Goal: Task Accomplishment & Management: Manage account settings

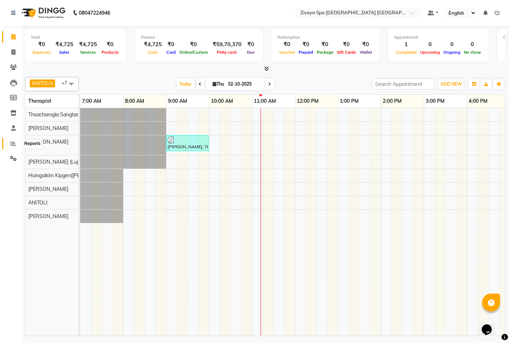
click at [13, 144] on icon at bounding box center [13, 143] width 5 height 5
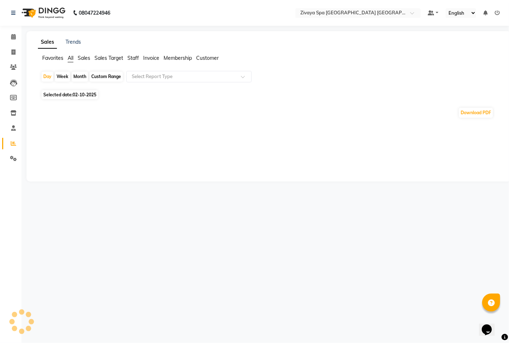
click at [105, 59] on span "Sales Target" at bounding box center [108, 58] width 29 height 6
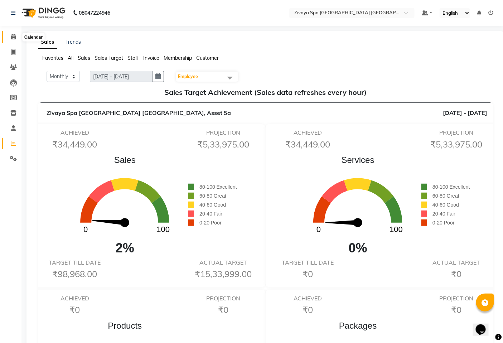
click at [17, 34] on span at bounding box center [13, 37] width 13 height 8
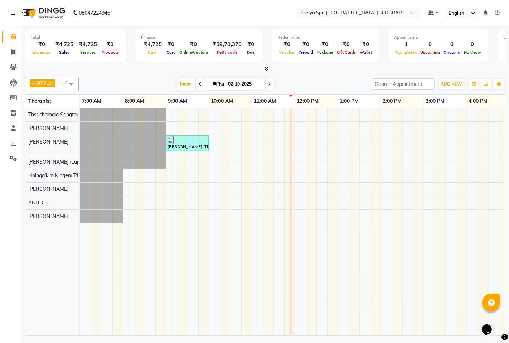
drag, startPoint x: 254, startPoint y: 252, endPoint x: 222, endPoint y: 266, distance: 35.7
click at [254, 249] on td at bounding box center [257, 221] width 11 height 227
click at [17, 237] on div "Calendar Invoice Clients Leads Members Inventory Staff Reports Settings Complet…" at bounding box center [48, 176] width 97 height 312
click at [291, 141] on div "[PERSON_NAME], TK01, 09:00 AM-10:00 AM, Swedish De-Stress - 60 Mins" at bounding box center [423, 221] width 687 height 227
select select "49491"
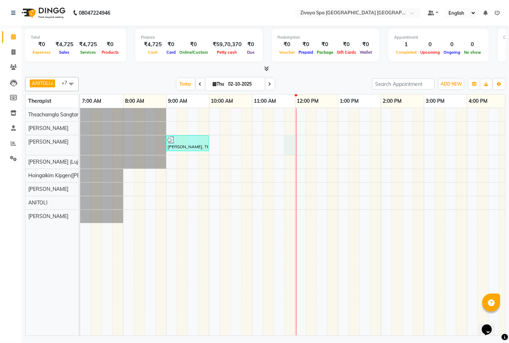
select select "tentative"
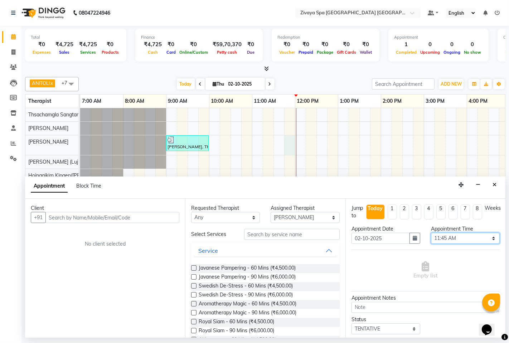
click at [450, 238] on select "Select 08:00 AM 08:15 AM 08:30 AM 08:45 AM 09:00 AM 09:15 AM 09:30 AM 09:45 AM …" at bounding box center [465, 238] width 69 height 11
select select "675"
click at [431, 233] on select "Select 08:00 AM 08:15 AM 08:30 AM 08:45 AM 09:00 AM 09:15 AM 09:30 AM 09:45 AM …" at bounding box center [465, 238] width 69 height 11
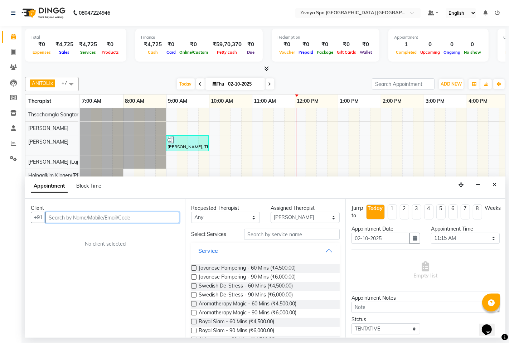
click at [118, 218] on input "text" at bounding box center [112, 217] width 134 height 11
type input "9893456483"
click at [166, 219] on span "Add Client" at bounding box center [164, 217] width 24 height 6
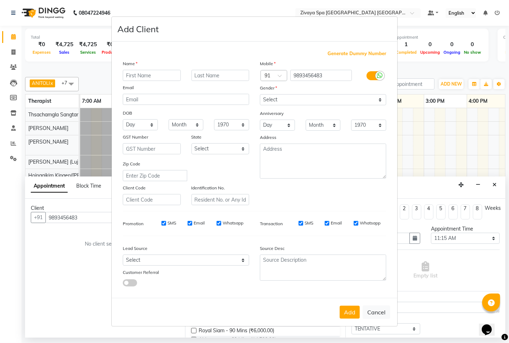
click at [167, 73] on input "text" at bounding box center [152, 75] width 58 height 11
type input "Krishna"
click at [291, 101] on select "Select Male Female Other Prefer Not To Say" at bounding box center [323, 99] width 126 height 11
select select "male"
click at [260, 94] on select "Select Male Female Other Prefer Not To Say" at bounding box center [323, 99] width 126 height 11
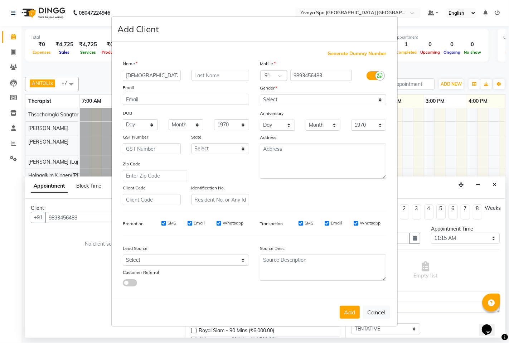
click at [160, 224] on div "SMS" at bounding box center [163, 223] width 25 height 6
click at [188, 222] on input "Email" at bounding box center [190, 223] width 5 height 5
checkbox input "false"
click at [165, 221] on input "SMS" at bounding box center [163, 223] width 5 height 5
checkbox input "false"
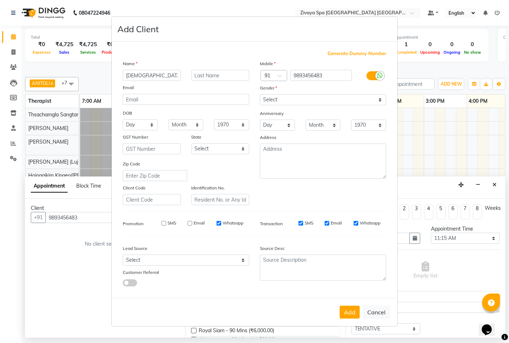
click at [225, 222] on label "Whatsapp" at bounding box center [233, 223] width 21 height 6
click at [221, 222] on input "Whatsapp" at bounding box center [218, 223] width 5 height 5
checkbox input "false"
click at [349, 310] on button "Add" at bounding box center [350, 312] width 20 height 13
select select
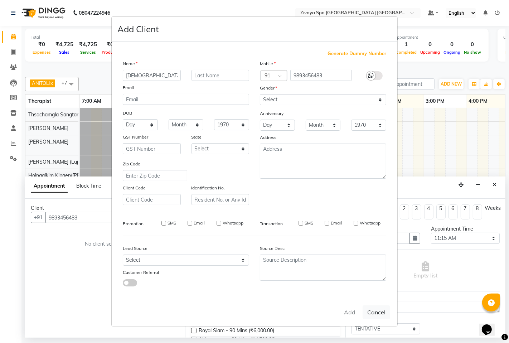
select select
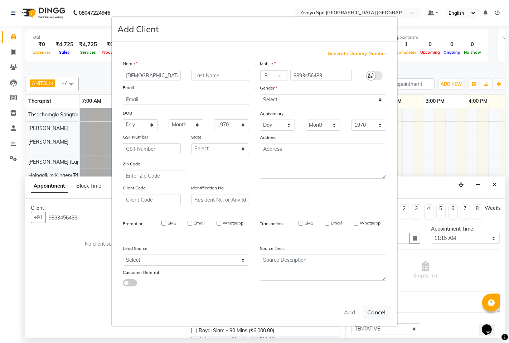
select select
checkbox input "false"
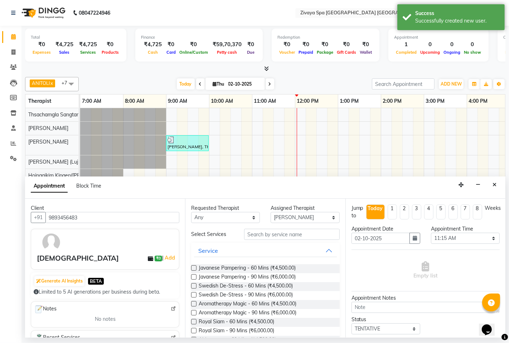
click at [195, 286] on label at bounding box center [193, 285] width 5 height 5
click at [195, 286] on input "checkbox" at bounding box center [193, 286] width 5 height 5
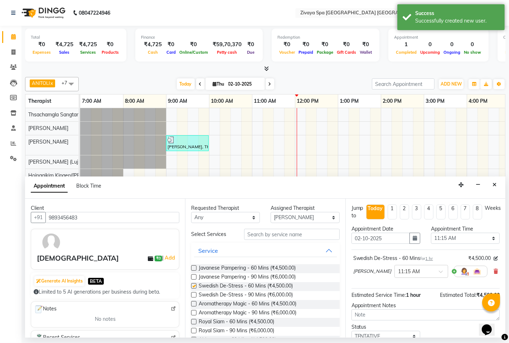
checkbox input "false"
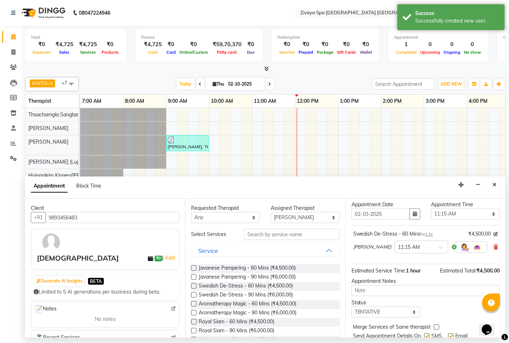
scroll to position [49, 0]
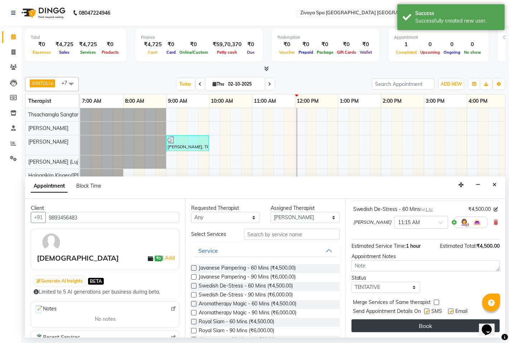
click at [419, 322] on button "Book" at bounding box center [425, 325] width 148 height 13
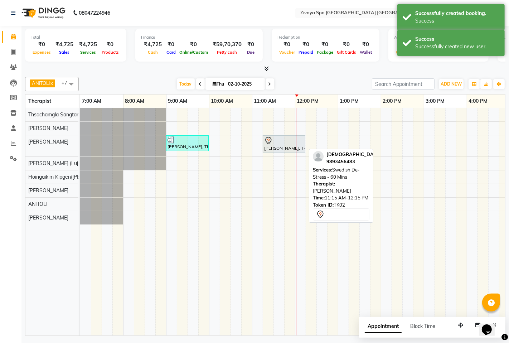
click at [280, 143] on div at bounding box center [284, 140] width 40 height 9
select select "7"
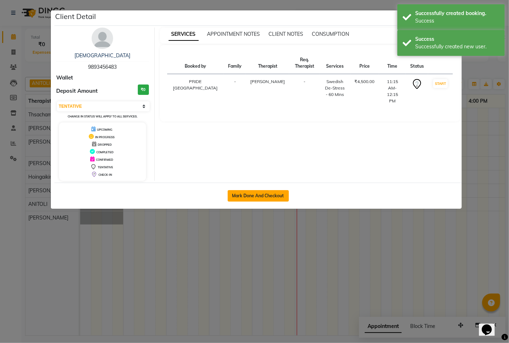
click at [277, 192] on button "Mark Done And Checkout" at bounding box center [258, 195] width 61 height 11
select select "service"
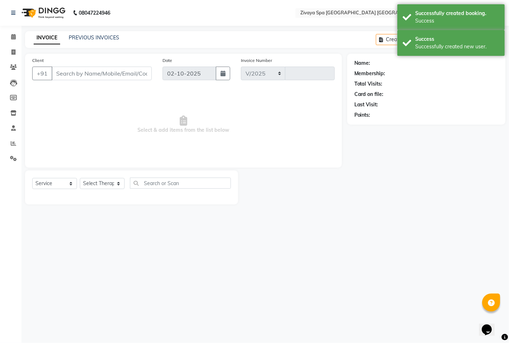
select select "6501"
type input "1796"
type input "9893456483"
select select "49491"
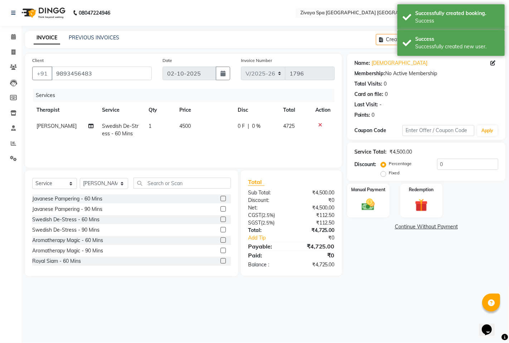
click at [389, 173] on label "Fixed" at bounding box center [394, 173] width 11 height 6
click at [384, 173] on input "Fixed" at bounding box center [384, 172] width 5 height 5
radio input "true"
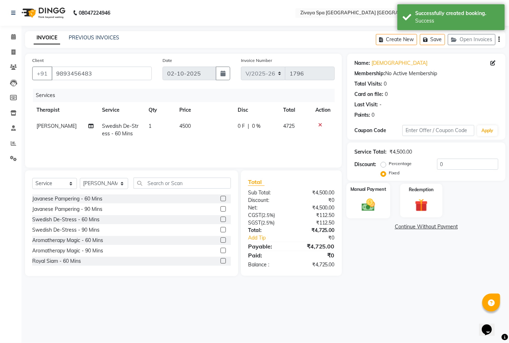
click at [364, 208] on img at bounding box center [368, 204] width 22 height 15
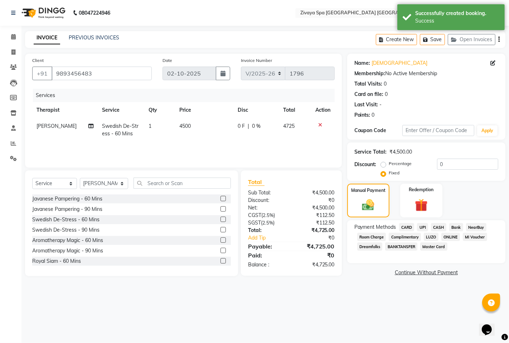
click at [441, 227] on span "CASH" at bounding box center [438, 227] width 15 height 8
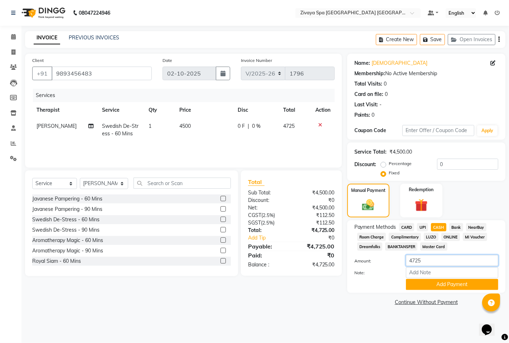
click at [438, 260] on input "4725" at bounding box center [452, 260] width 92 height 11
type input "4700"
click at [449, 287] on button "Add Payment" at bounding box center [452, 284] width 92 height 11
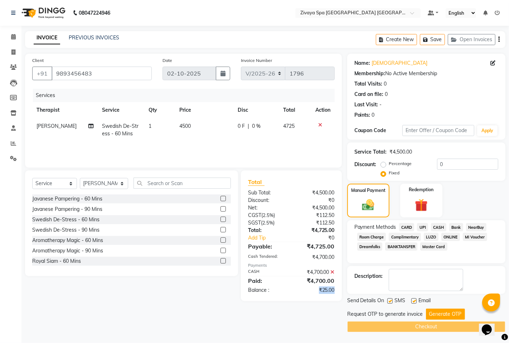
drag, startPoint x: 315, startPoint y: 291, endPoint x: 337, endPoint y: 293, distance: 22.3
click at [337, 293] on div "₹25.00" at bounding box center [315, 290] width 49 height 8
copy div "₹25.00"
click at [450, 160] on input "0" at bounding box center [467, 164] width 61 height 11
paste input "25.00"
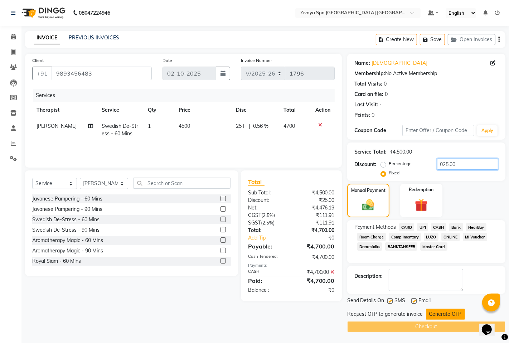
type input "025.00"
click at [446, 312] on button "Generate OTP" at bounding box center [445, 313] width 39 height 11
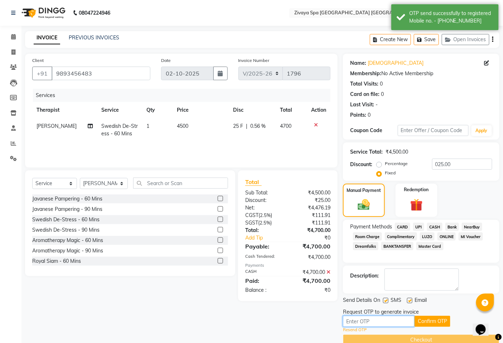
click at [403, 323] on input "text" at bounding box center [379, 321] width 72 height 11
type input "6514"
click at [428, 322] on button "Confirm OTP" at bounding box center [432, 321] width 36 height 11
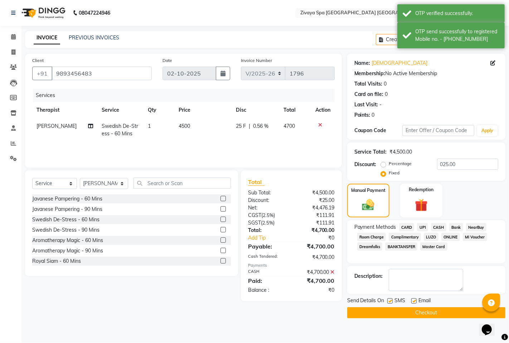
click at [429, 308] on button "Checkout" at bounding box center [426, 312] width 158 height 11
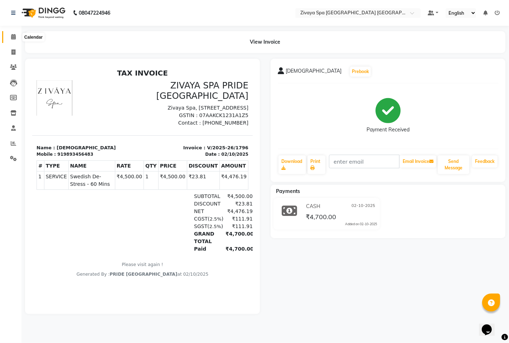
click at [13, 39] on icon at bounding box center [13, 36] width 5 height 5
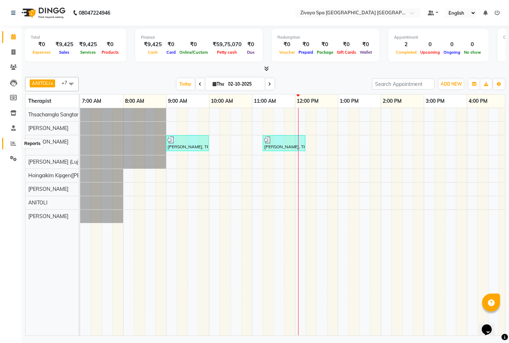
click at [11, 143] on icon at bounding box center [13, 143] width 5 height 5
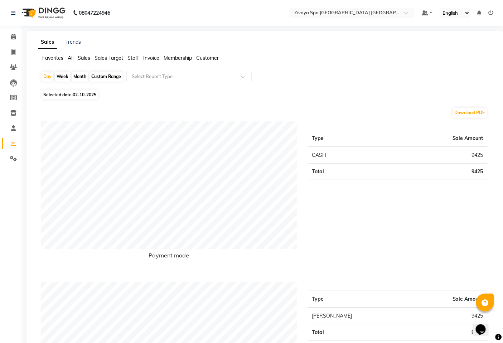
click at [123, 58] on span "Sales Target" at bounding box center [108, 58] width 29 height 6
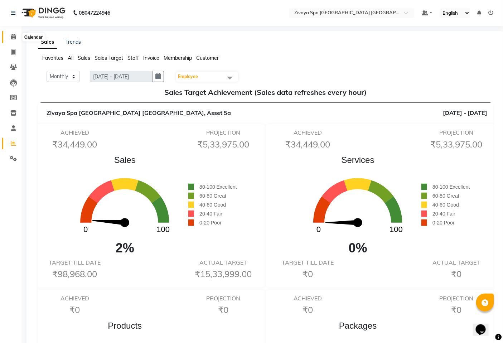
click at [15, 35] on icon at bounding box center [13, 36] width 5 height 5
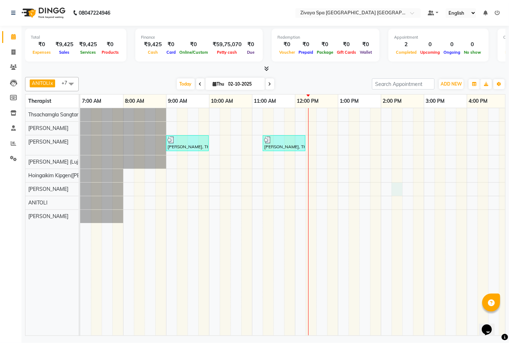
click at [395, 185] on div "Durga Das, TK01, 09:00 AM-10:00 AM, Swedish De-Stress - 60 Mins Krishna, TK02, …" at bounding box center [423, 221] width 687 height 227
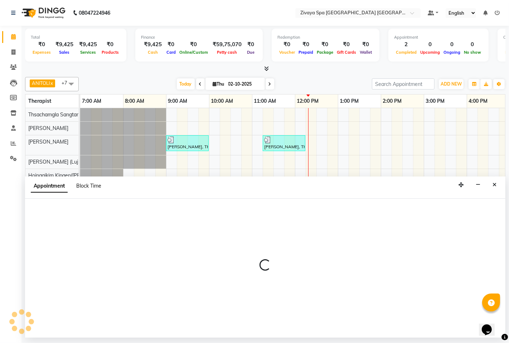
select select "58747"
select select "855"
select select "tentative"
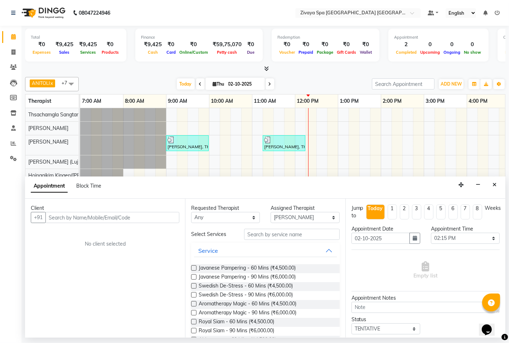
click at [502, 181] on div "Appointment Block Time" at bounding box center [265, 187] width 480 height 22
click at [497, 183] on button "Close" at bounding box center [494, 184] width 10 height 11
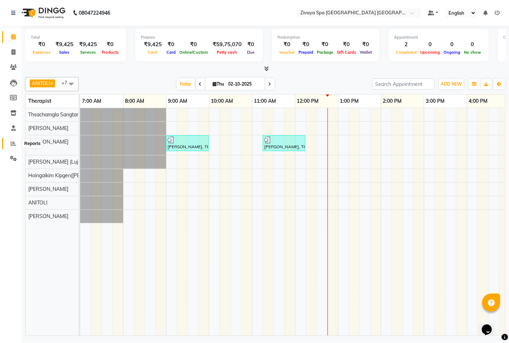
click at [13, 142] on icon at bounding box center [13, 143] width 5 height 5
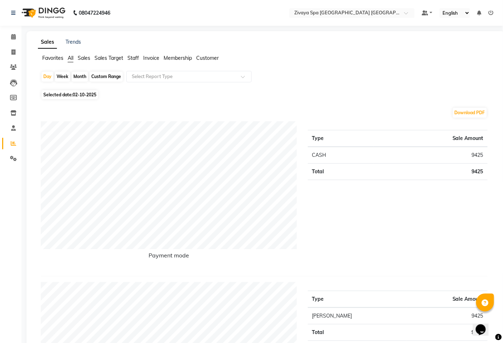
click at [114, 55] on span "Sales Target" at bounding box center [108, 58] width 29 height 6
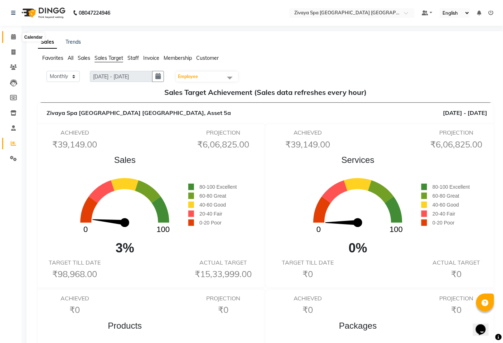
click at [13, 35] on icon at bounding box center [13, 36] width 5 height 5
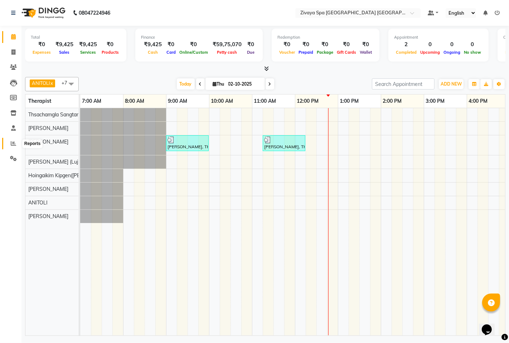
click at [15, 141] on icon at bounding box center [13, 143] width 5 height 5
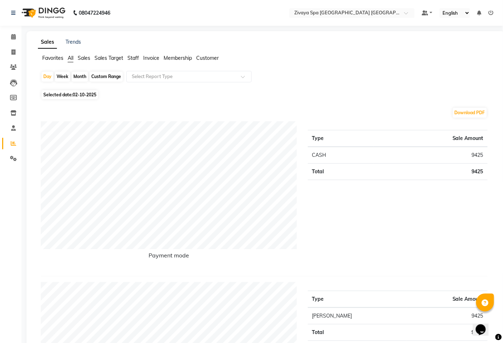
click at [77, 75] on div "Month" at bounding box center [80, 77] width 16 height 10
select select "10"
select select "2025"
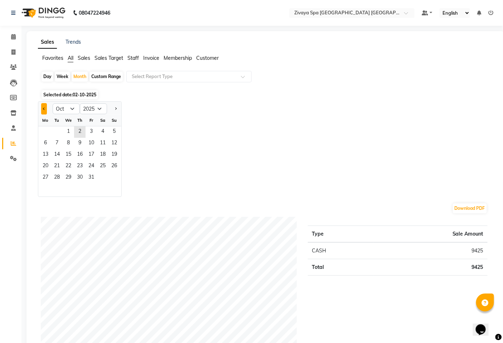
click at [43, 107] on button "Previous month" at bounding box center [44, 108] width 6 height 11
select select "9"
click at [46, 132] on span "1" at bounding box center [45, 131] width 11 height 11
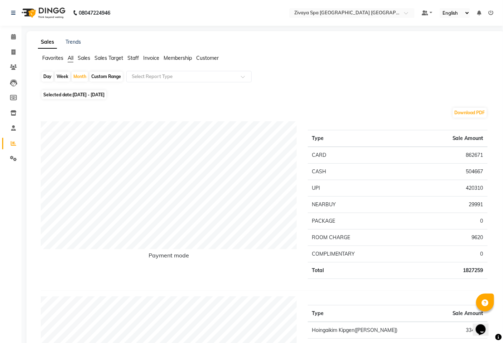
click at [47, 77] on div "Day" at bounding box center [48, 77] width 12 height 10
select select "9"
select select "2025"
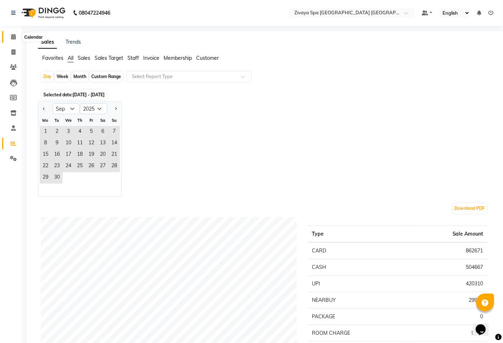
click at [15, 35] on icon at bounding box center [13, 36] width 5 height 5
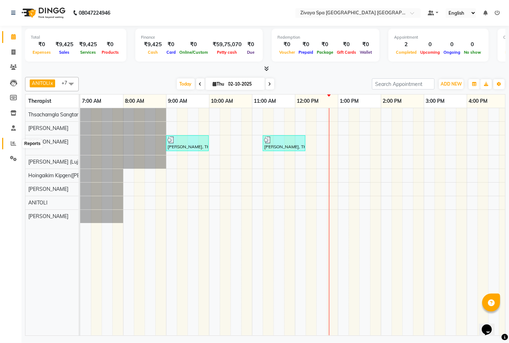
click at [13, 143] on icon at bounding box center [13, 143] width 5 height 5
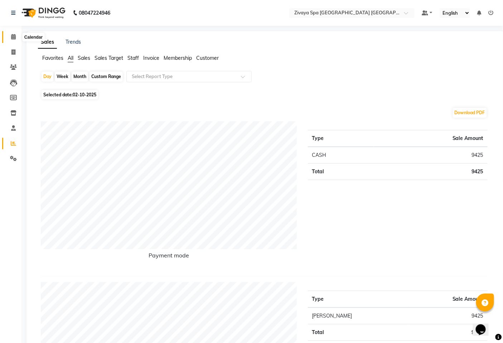
drag, startPoint x: 16, startPoint y: 37, endPoint x: 15, endPoint y: 44, distance: 7.2
click at [16, 38] on span at bounding box center [13, 37] width 13 height 8
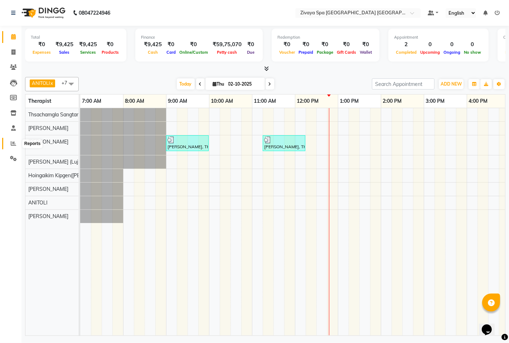
click at [11, 142] on icon at bounding box center [13, 143] width 5 height 5
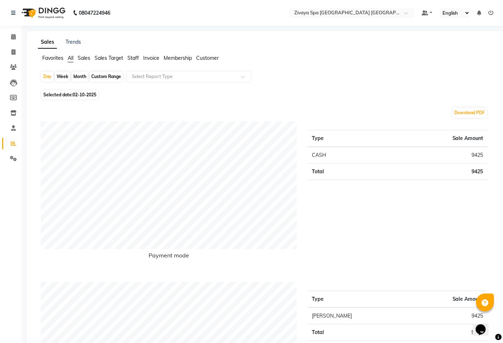
click at [81, 78] on div "Month" at bounding box center [80, 77] width 16 height 10
select select "10"
select select "2025"
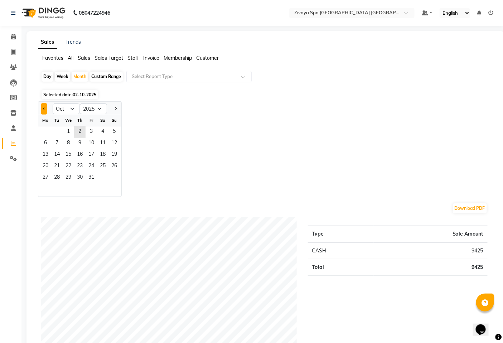
click at [44, 109] on span "Previous month" at bounding box center [44, 108] width 3 height 3
select select "9"
click at [45, 132] on span "1" at bounding box center [45, 131] width 11 height 11
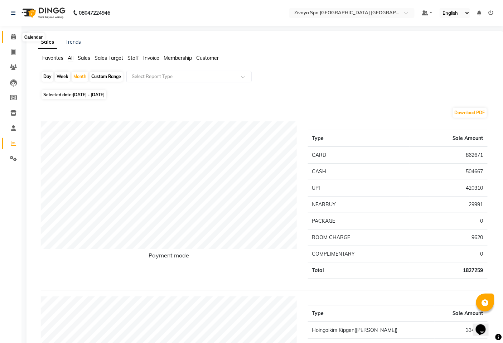
click at [12, 38] on icon at bounding box center [13, 36] width 5 height 5
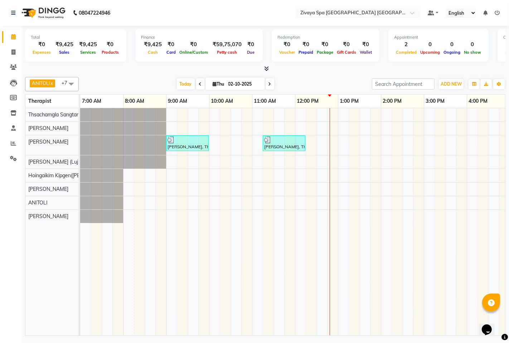
click at [199, 82] on icon at bounding box center [200, 84] width 3 height 4
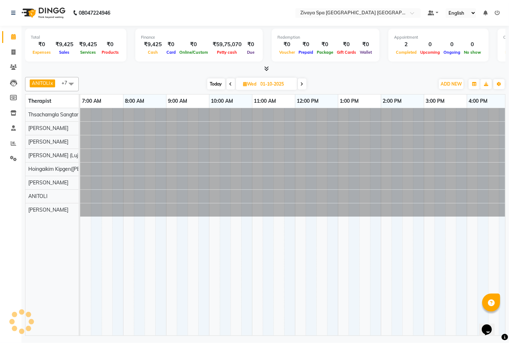
scroll to position [0, 215]
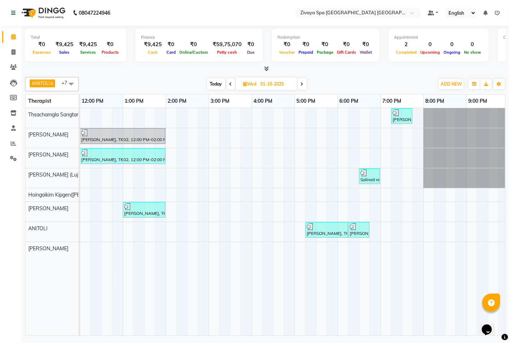
click at [233, 83] on span at bounding box center [231, 83] width 9 height 11
type input "30-09-2025"
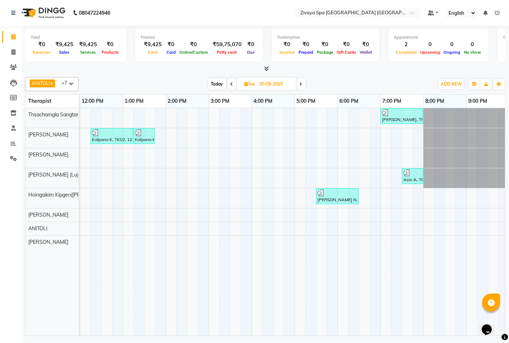
click at [22, 140] on div "Total ₹0 Expenses ₹9,425 Sales ₹9,425 Services ₹0 Products Finance ₹9,425 Cash …" at bounding box center [264, 182] width 487 height 312
click at [14, 144] on icon at bounding box center [13, 143] width 5 height 5
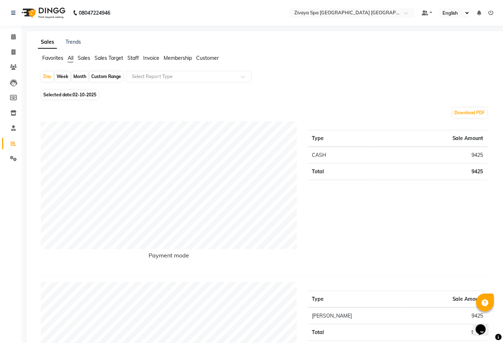
click at [132, 58] on span "Staff" at bounding box center [132, 58] width 11 height 6
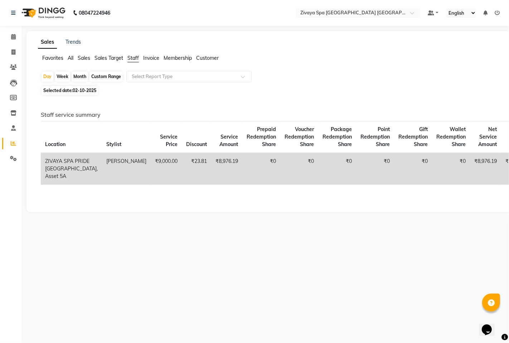
click at [78, 76] on div "Month" at bounding box center [80, 77] width 16 height 10
select select "10"
select select "2025"
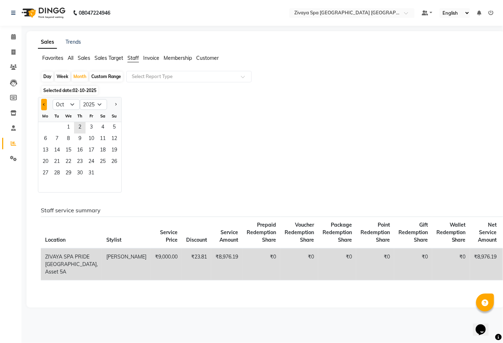
click at [41, 102] on button "Previous month" at bounding box center [44, 104] width 6 height 11
select select "9"
click at [46, 128] on span "1" at bounding box center [45, 127] width 11 height 11
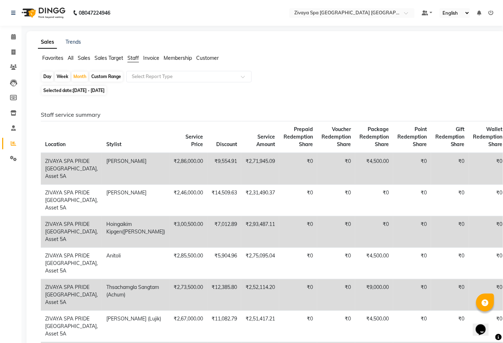
click at [134, 58] on span "Staff" at bounding box center [132, 58] width 11 height 6
click at [158, 77] on input "text" at bounding box center [181, 76] width 103 height 7
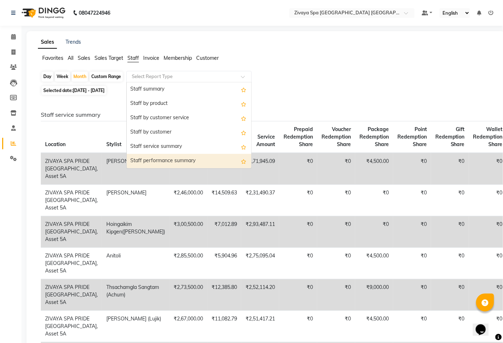
click at [155, 156] on div "Staff performance summary" at bounding box center [189, 161] width 125 height 14
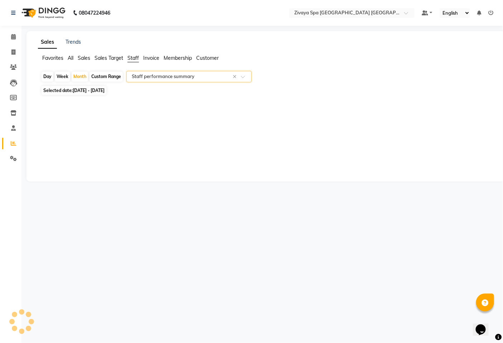
select select "filtered_report"
select select "csv"
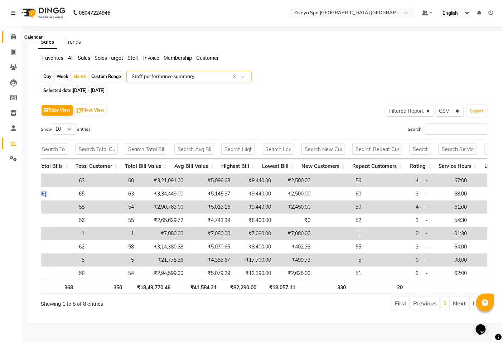
click at [14, 34] on icon at bounding box center [13, 36] width 5 height 5
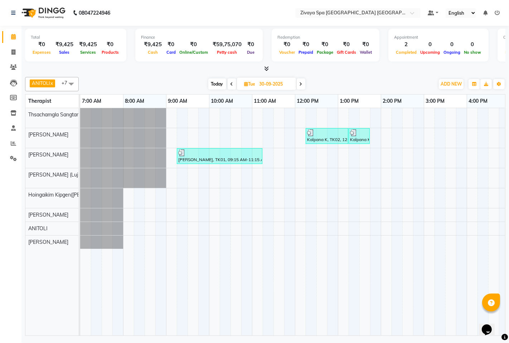
click at [298, 83] on span at bounding box center [301, 83] width 9 height 11
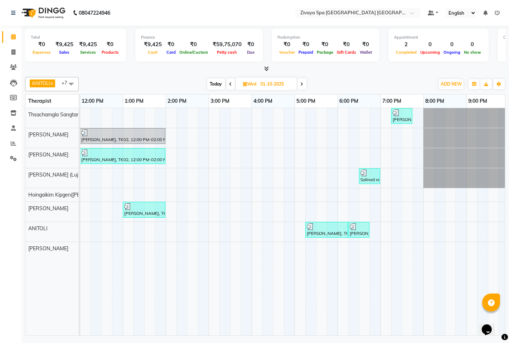
click at [302, 81] on span at bounding box center [302, 83] width 9 height 11
type input "02-10-2025"
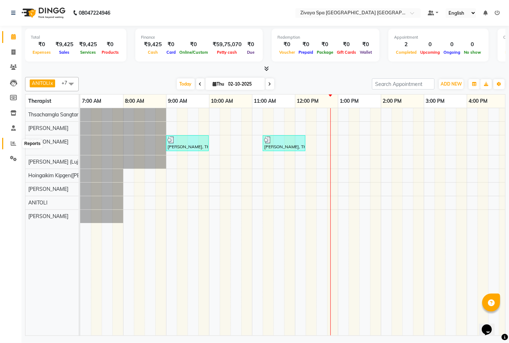
click at [16, 144] on span at bounding box center [13, 144] width 13 height 8
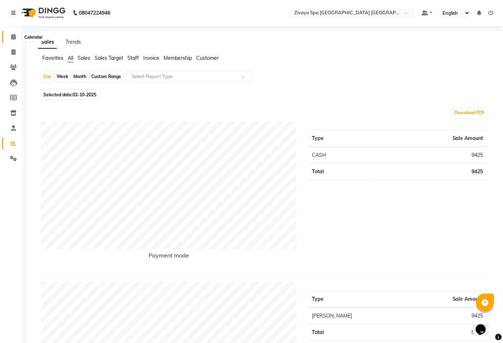
click at [11, 36] on icon at bounding box center [13, 36] width 5 height 5
